Goal: Task Accomplishment & Management: Complete application form

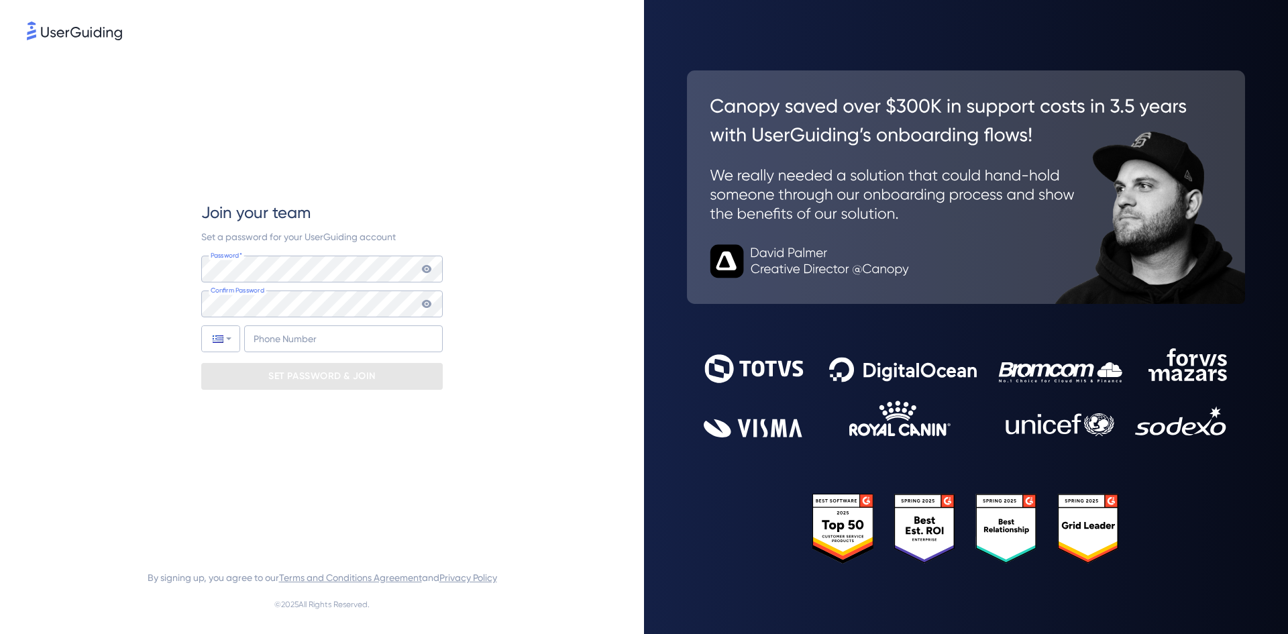
click at [250, 415] on div "Join your team Set a password for your UserGuiding account Password* Your passw…" at bounding box center [322, 295] width 242 height 505
click at [327, 334] on input "+30" at bounding box center [343, 338] width 199 height 27
click at [392, 442] on div "Join your team Set a password for your UserGuiding account Password* Your passw…" at bounding box center [322, 295] width 242 height 505
click at [275, 338] on input "[PHONE_NUMBER]" at bounding box center [343, 338] width 199 height 27
type input "[PHONE_NUMBER]"
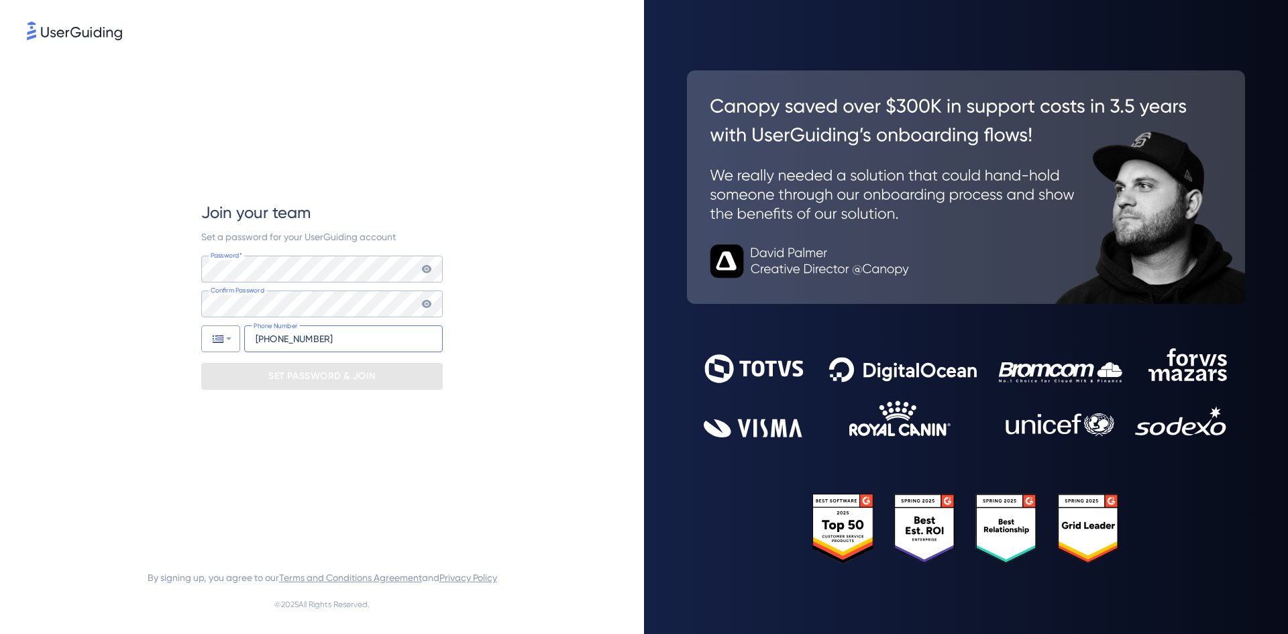
drag, startPoint x: 353, startPoint y: 336, endPoint x: 217, endPoint y: 340, distance: 135.6
click at [217, 340] on div "Phone Number [PHONE_NUMBER]" at bounding box center [322, 338] width 242 height 27
type input "[PHONE_NUMBER]"
click at [317, 462] on div "Join your team Set a password for your UserGuiding account Password* Your passw…" at bounding box center [322, 295] width 242 height 505
click at [268, 344] on input "tel" at bounding box center [343, 338] width 199 height 27
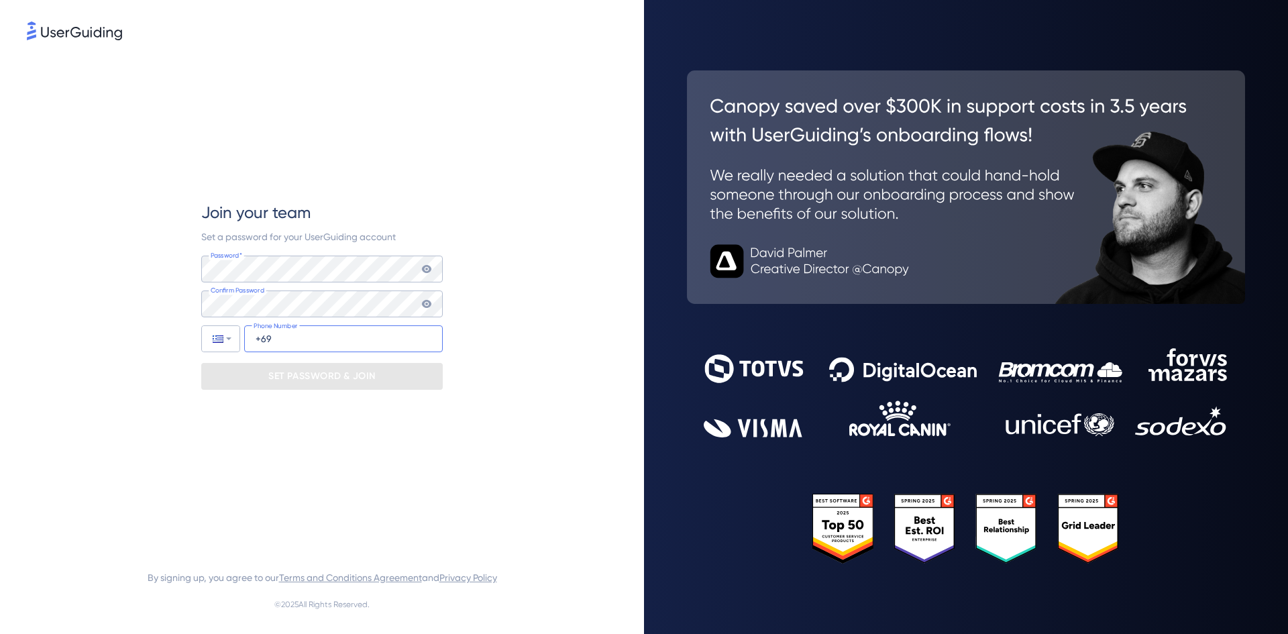
type input "+6"
type input "[PHONE_NUMBER]"
click at [279, 450] on div "Join your team Set a password for your UserGuiding account Password* Your passw…" at bounding box center [322, 295] width 242 height 505
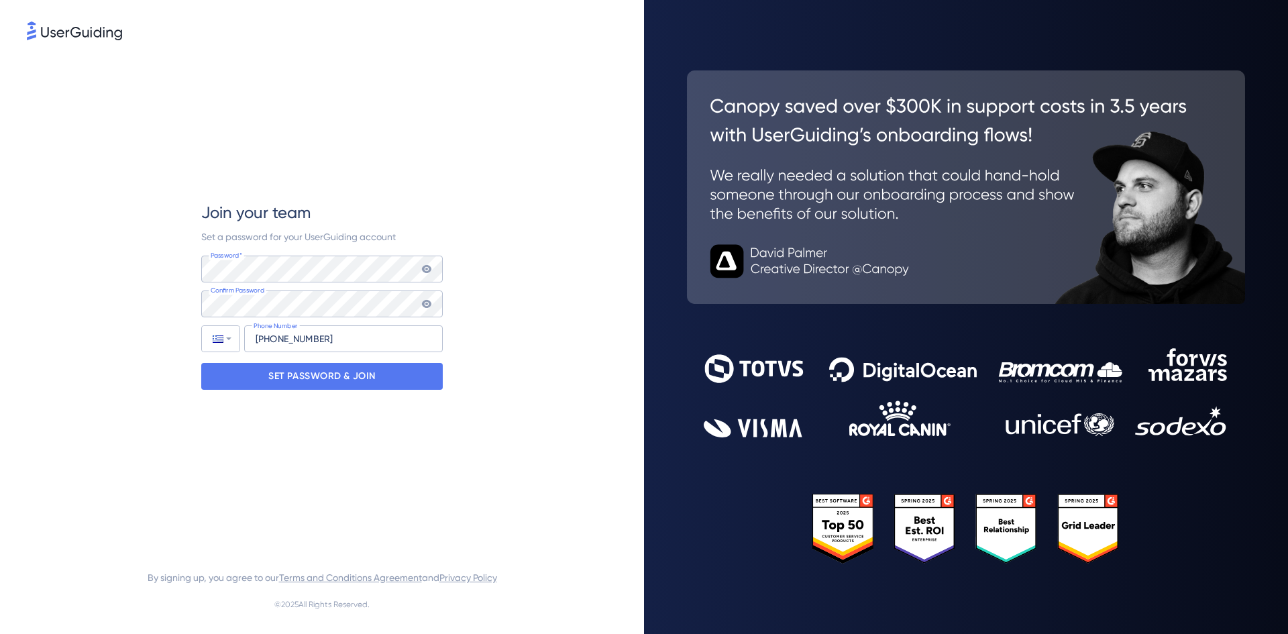
click at [531, 437] on div "Join your team Set a password for your UserGuiding account Password* Your passw…" at bounding box center [322, 295] width 591 height 505
click at [365, 378] on p "SET PASSWORD & JOIN" at bounding box center [321, 376] width 107 height 21
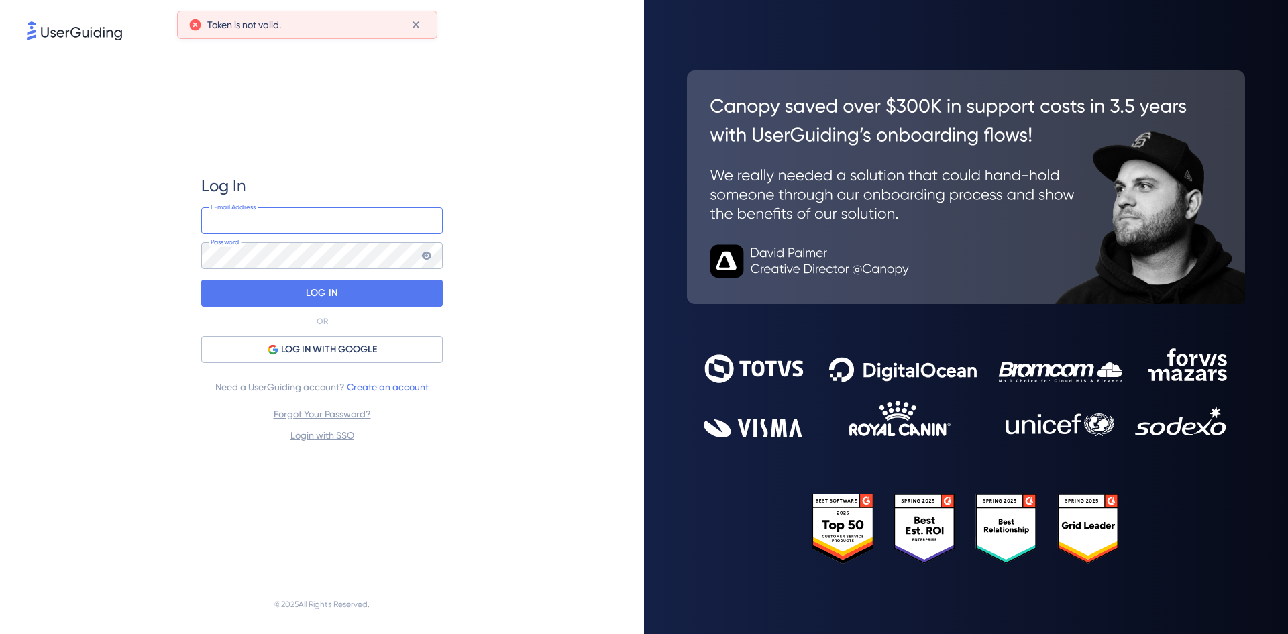
type input "[EMAIL_ADDRESS][DOMAIN_NAME]"
